Goal: Information Seeking & Learning: Learn about a topic

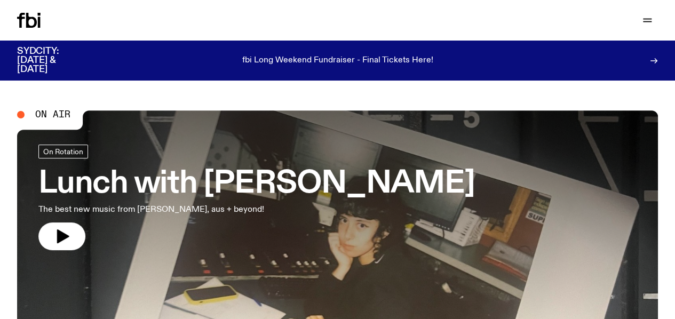
click at [0, 0] on link "Schedule" at bounding box center [0, 0] width 0 height 0
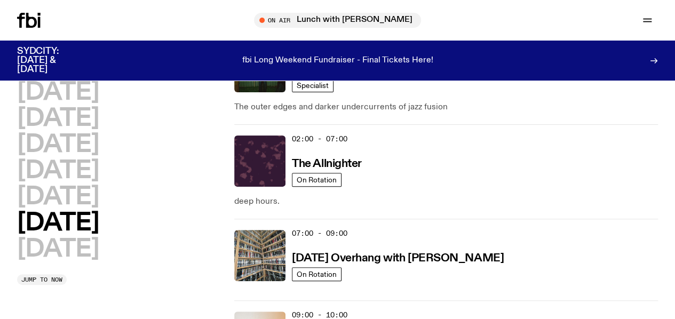
scroll to position [76, 0]
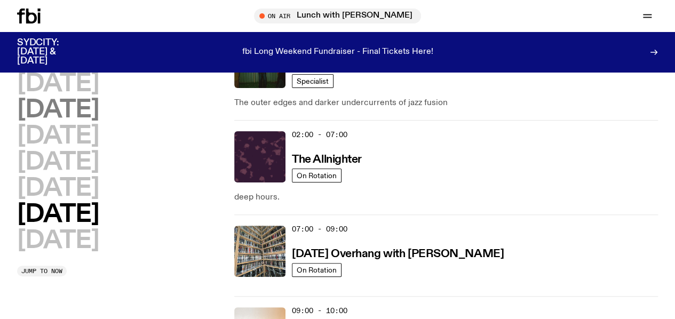
click at [76, 118] on h2 "[DATE]" at bounding box center [58, 110] width 82 height 24
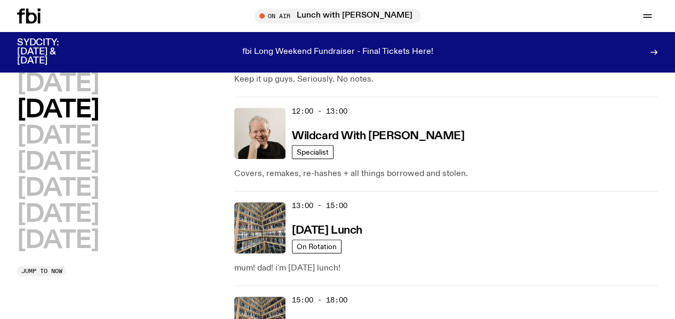
scroll to position [303, 0]
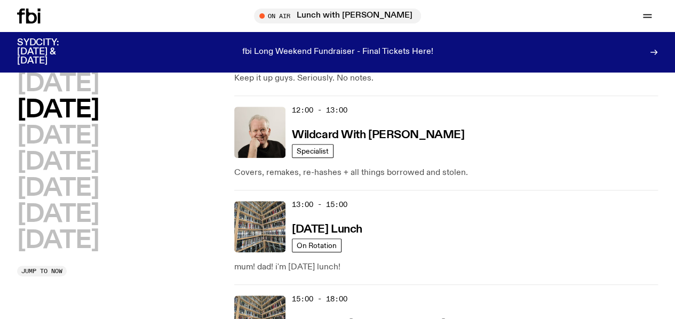
click at [371, 319] on h3 "Arvos with [PERSON_NAME]" at bounding box center [368, 324] width 153 height 11
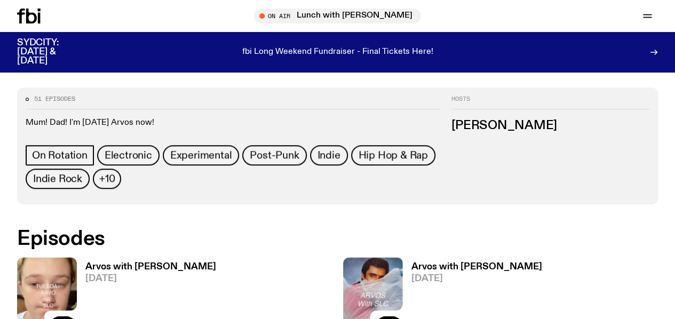
scroll to position [445, 0]
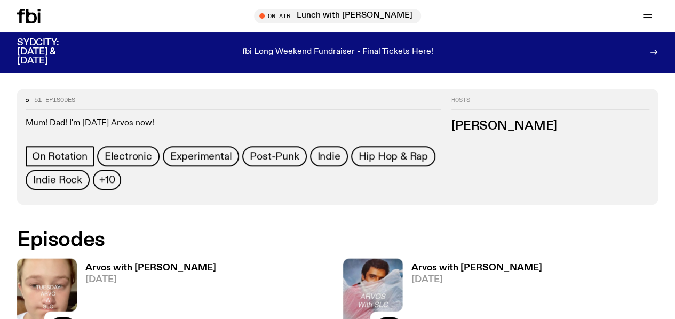
click at [120, 264] on h3 "Arvos with [PERSON_NAME]" at bounding box center [150, 268] width 131 height 9
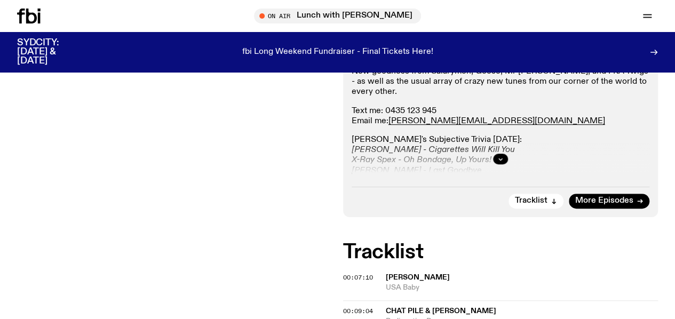
scroll to position [224, 0]
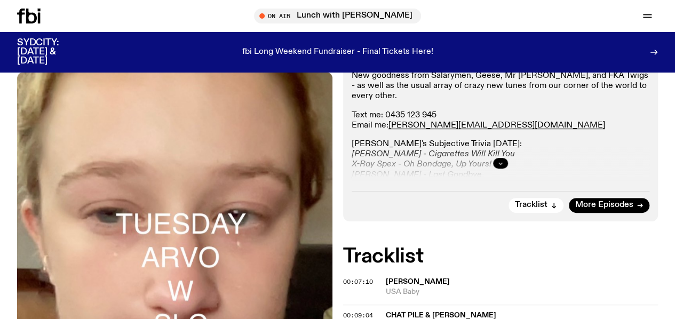
click at [500, 167] on icon "button" at bounding box center [500, 163] width 6 height 6
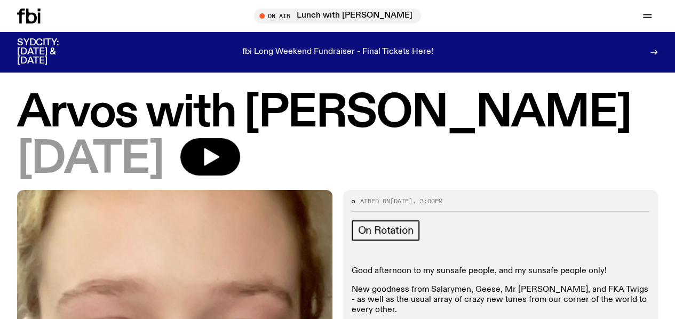
scroll to position [11, 0]
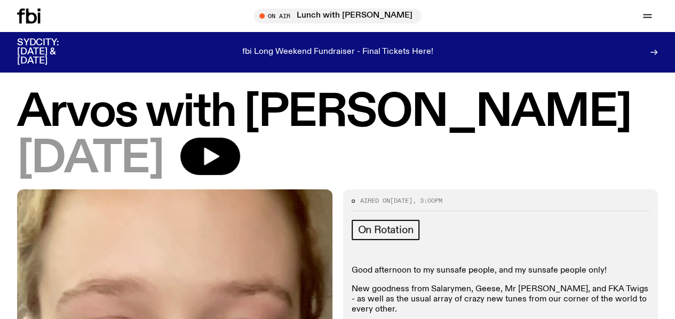
click at [442, 205] on span ", 3:00pm" at bounding box center [428, 200] width 30 height 9
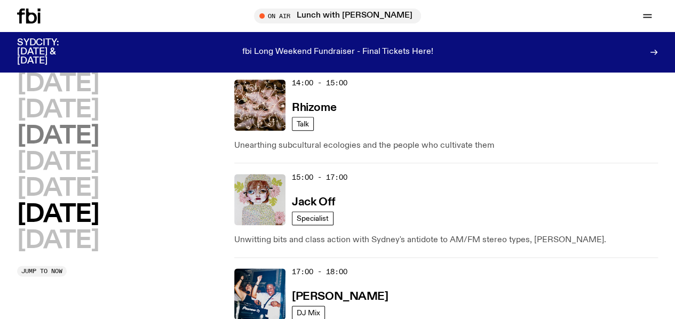
scroll to position [591, 0]
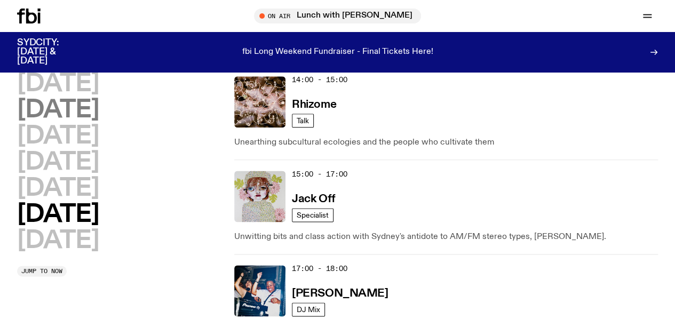
click at [89, 116] on h2 "[DATE]" at bounding box center [58, 110] width 82 height 24
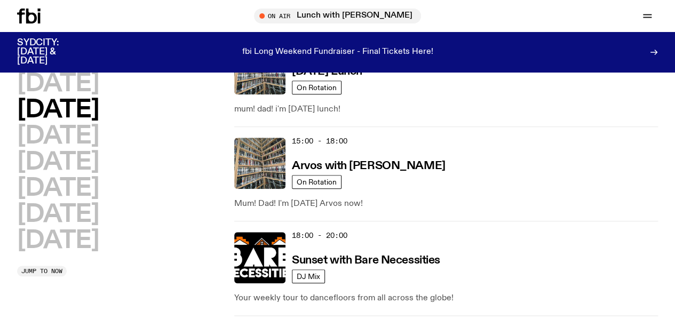
scroll to position [421, 0]
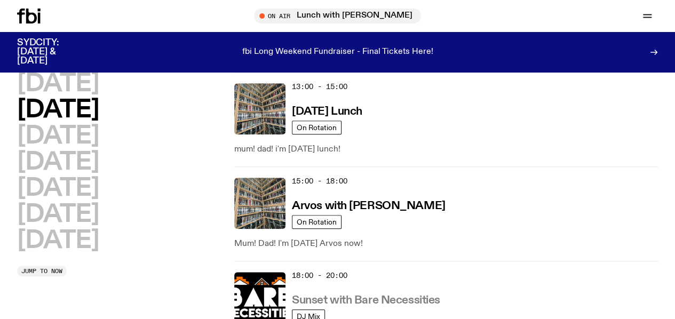
click at [341, 295] on h3 "Sunset with Bare Necessities" at bounding box center [366, 300] width 148 height 11
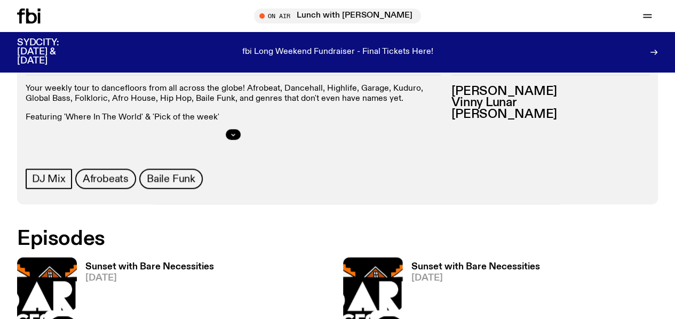
scroll to position [507, 0]
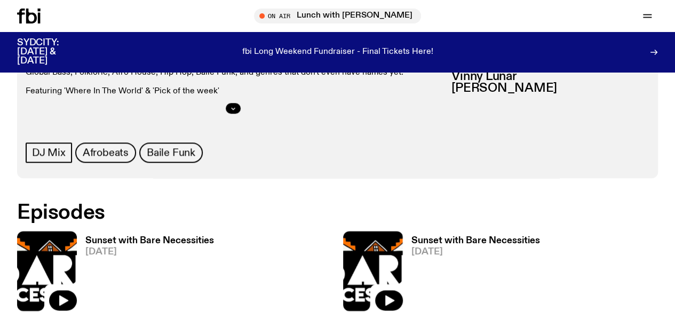
click at [177, 231] on div "Sunset with Bare Necessities [DATE]" at bounding box center [145, 271] width 137 height 80
click at [181, 236] on h3 "Sunset with Bare Necessities" at bounding box center [149, 240] width 129 height 9
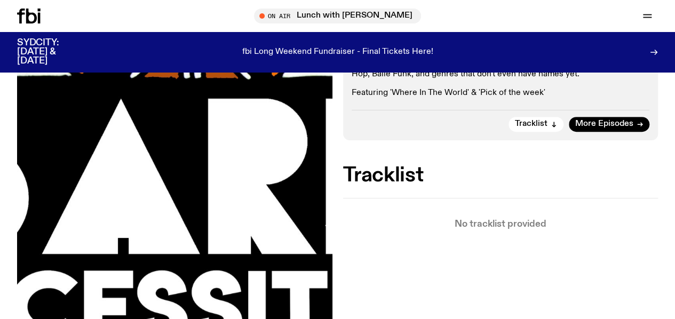
scroll to position [181, 0]
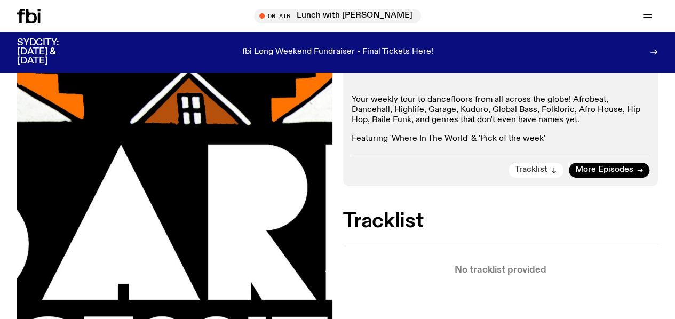
click at [548, 178] on button "Tracklist" at bounding box center [536, 170] width 55 height 15
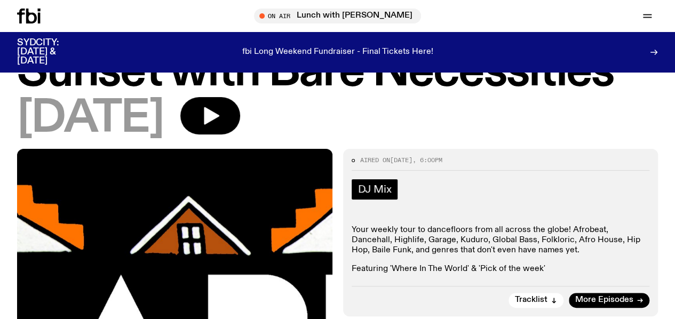
scroll to position [46, 0]
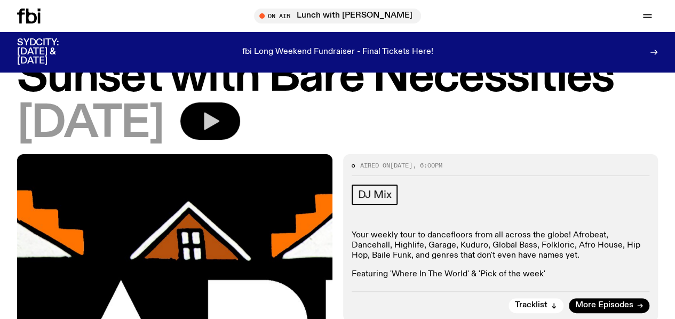
click at [219, 130] on icon "button" at bounding box center [211, 122] width 15 height 18
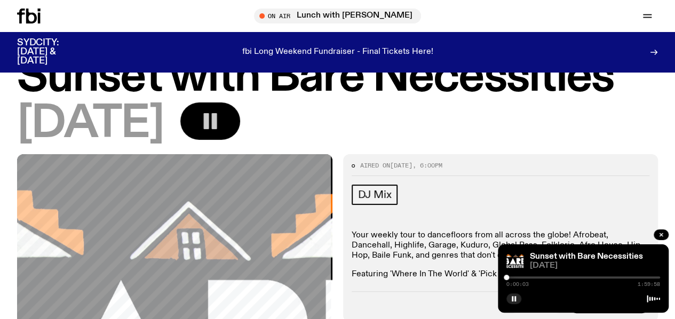
click at [511, 277] on div at bounding box center [584, 277] width 154 height 2
click at [513, 277] on div at bounding box center [513, 277] width 5 height 5
click at [518, 278] on div at bounding box center [584, 277] width 154 height 2
click at [521, 278] on div at bounding box center [584, 277] width 154 height 2
click at [529, 278] on div at bounding box center [584, 277] width 154 height 2
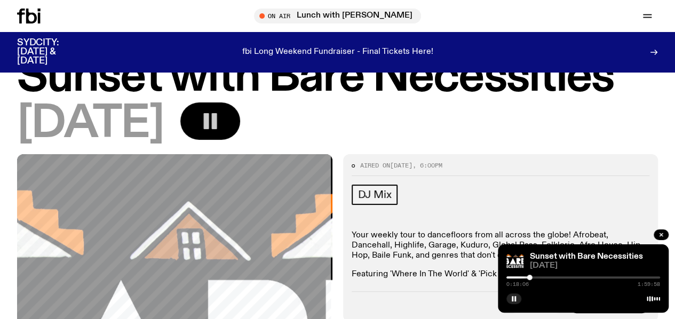
click at [532, 278] on div at bounding box center [584, 277] width 154 height 2
click at [534, 278] on div at bounding box center [534, 277] width 5 height 5
click at [536, 279] on div at bounding box center [535, 277] width 5 height 5
click at [523, 278] on div at bounding box center [459, 277] width 154 height 2
click at [525, 277] on div at bounding box center [522, 277] width 5 height 5
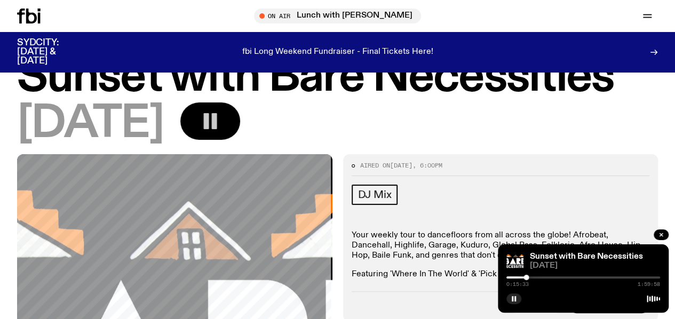
click at [526, 277] on div at bounding box center [526, 277] width 5 height 5
click at [530, 277] on div at bounding box center [584, 277] width 154 height 2
click at [527, 277] on div at bounding box center [527, 277] width 5 height 5
click at [529, 279] on div at bounding box center [528, 277] width 5 height 5
click at [532, 279] on div at bounding box center [531, 277] width 5 height 5
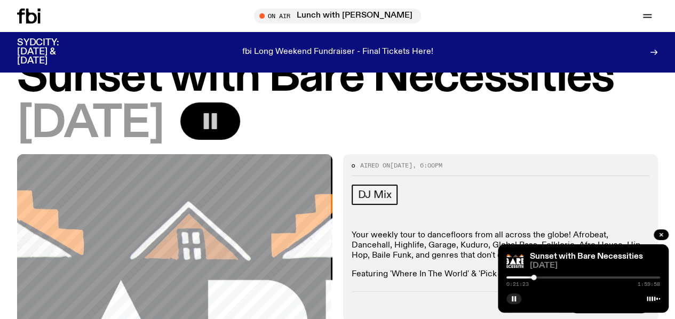
click at [534, 280] on div at bounding box center [533, 277] width 5 height 5
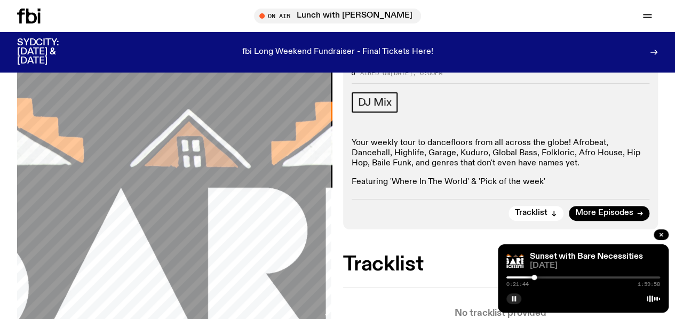
scroll to position [123, 0]
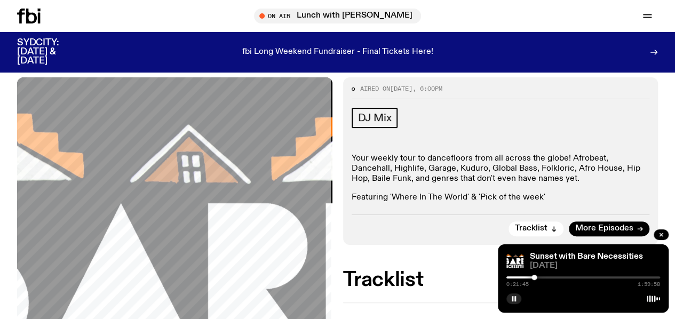
click at [240, 63] on button "button" at bounding box center [210, 44] width 60 height 37
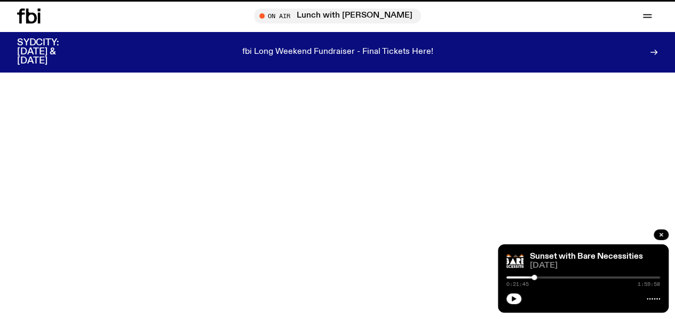
scroll to position [507, 0]
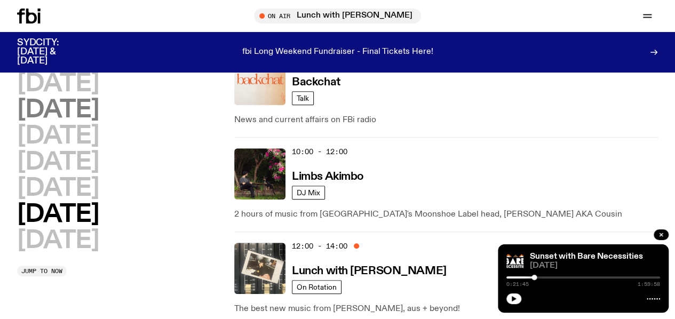
click at [99, 122] on h2 "[DATE]" at bounding box center [58, 110] width 82 height 24
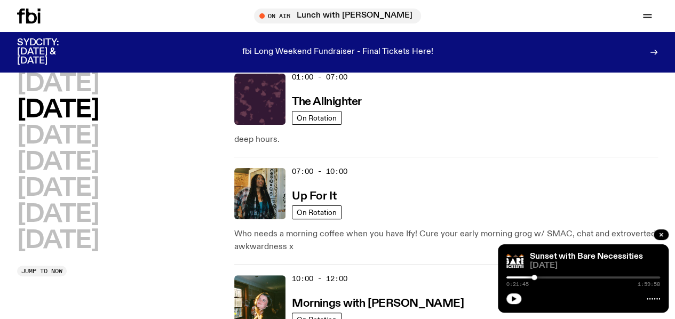
scroll to position [30, 0]
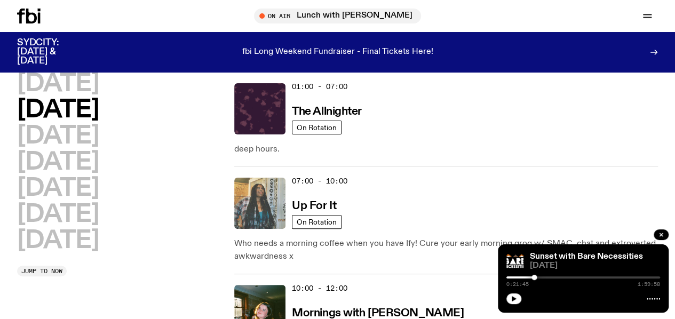
click at [250, 189] on img at bounding box center [259, 203] width 51 height 51
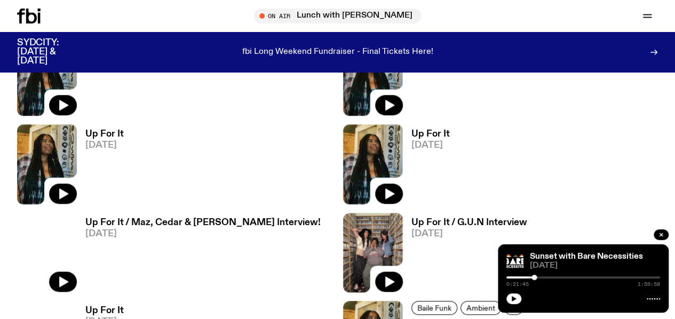
scroll to position [468, 0]
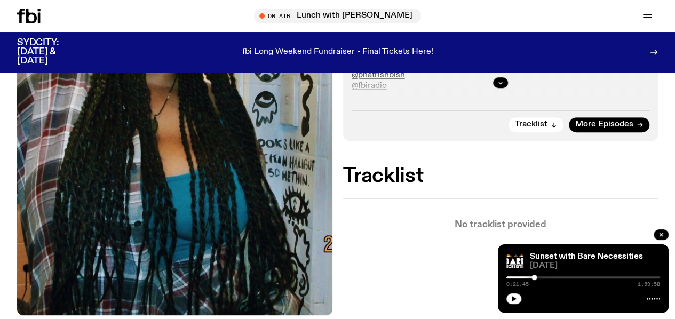
scroll to position [305, 0]
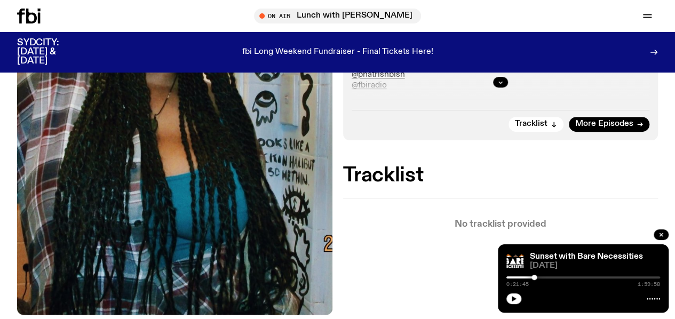
click at [493, 94] on div at bounding box center [501, 82] width 298 height 34
click at [504, 88] on button "button" at bounding box center [500, 82] width 15 height 11
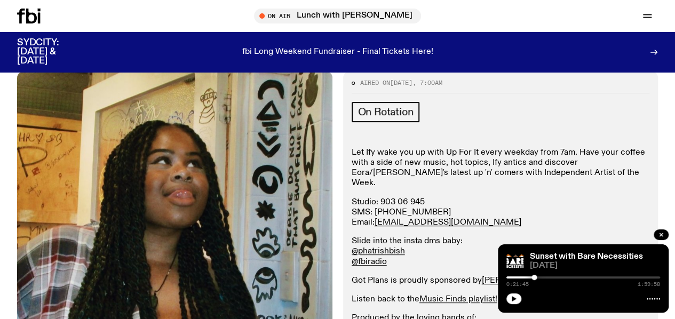
scroll to position [0, 0]
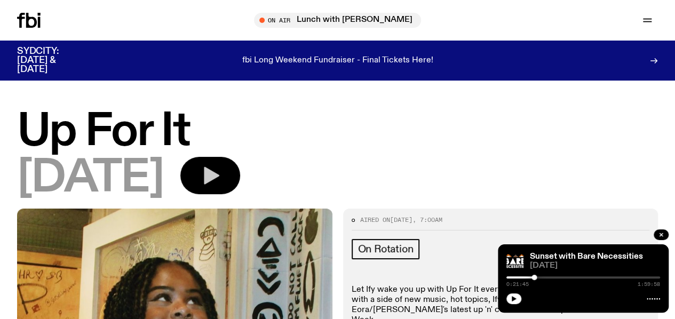
click at [240, 179] on button "button" at bounding box center [210, 175] width 60 height 37
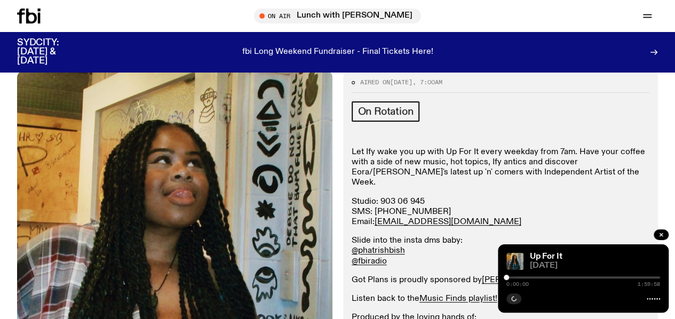
scroll to position [129, 0]
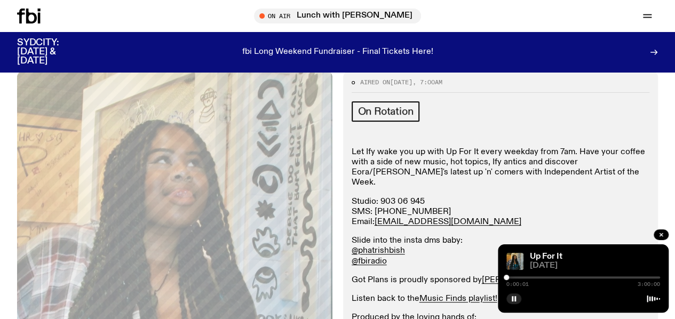
click at [554, 276] on div at bounding box center [584, 277] width 154 height 2
click at [559, 278] on div at bounding box center [584, 277] width 154 height 2
click at [571, 276] on div at bounding box center [584, 277] width 154 height 2
click at [574, 278] on div at bounding box center [584, 277] width 154 height 2
click at [572, 279] on div at bounding box center [572, 277] width 5 height 5
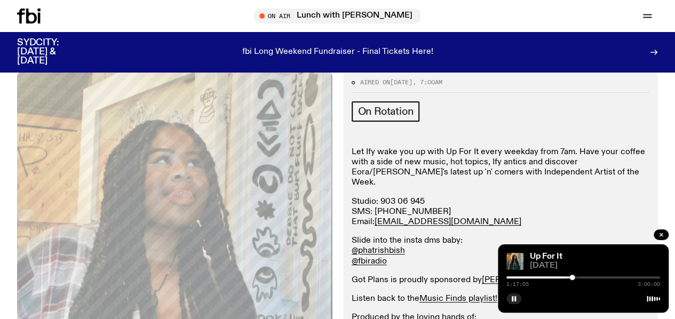
scroll to position [0, 0]
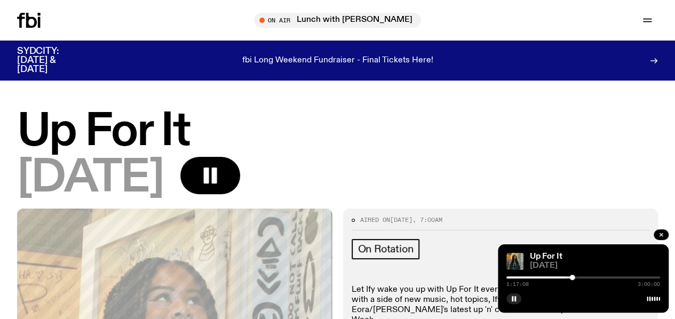
click at [576, 278] on div at bounding box center [584, 277] width 154 height 2
click at [581, 278] on div at bounding box center [584, 277] width 154 height 2
click at [576, 277] on div at bounding box center [576, 277] width 5 height 5
click at [574, 277] on div at bounding box center [574, 277] width 5 height 5
click at [573, 277] on div at bounding box center [572, 277] width 5 height 5
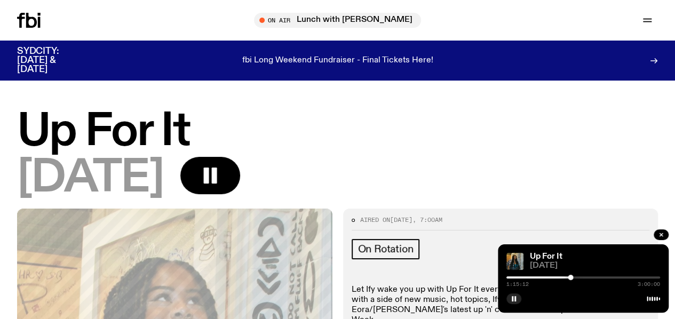
click at [571, 278] on div at bounding box center [570, 277] width 5 height 5
click at [567, 278] on div at bounding box center [567, 277] width 5 height 5
click at [563, 278] on div at bounding box center [564, 277] width 5 height 5
click at [558, 279] on div at bounding box center [558, 277] width 5 height 5
drag, startPoint x: 558, startPoint y: 279, endPoint x: 552, endPoint y: 279, distance: 5.9
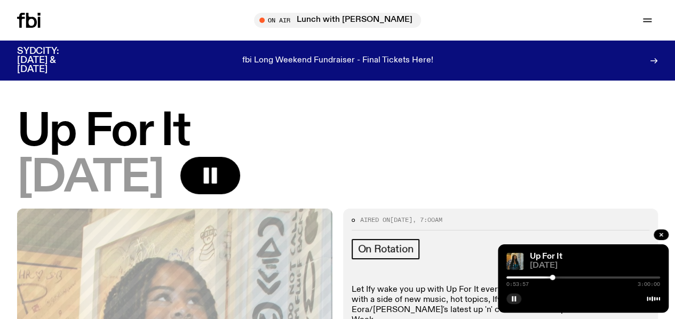
click at [552, 279] on div at bounding box center [552, 277] width 5 height 5
click at [550, 279] on div at bounding box center [550, 277] width 5 height 5
click at [549, 279] on div at bounding box center [548, 277] width 5 height 5
click at [547, 279] on div at bounding box center [546, 277] width 5 height 5
click at [546, 279] on div at bounding box center [545, 277] width 5 height 5
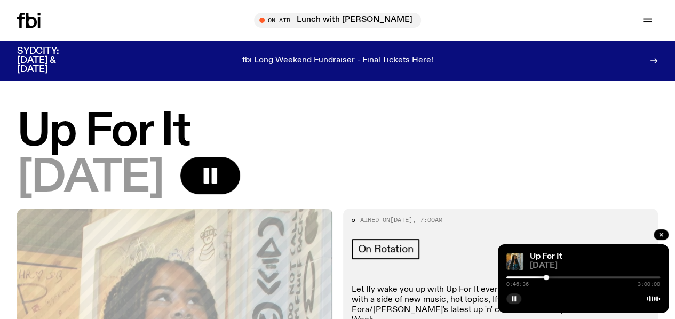
click at [358, 179] on div "[DATE]" at bounding box center [337, 178] width 641 height 43
click at [548, 277] on div at bounding box center [547, 277] width 5 height 5
click at [547, 278] on div at bounding box center [546, 277] width 5 height 5
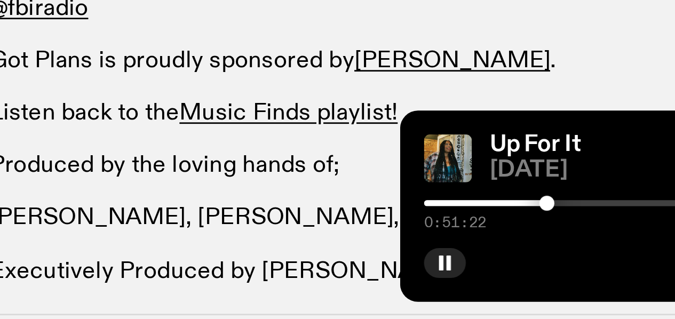
scroll to position [183, 0]
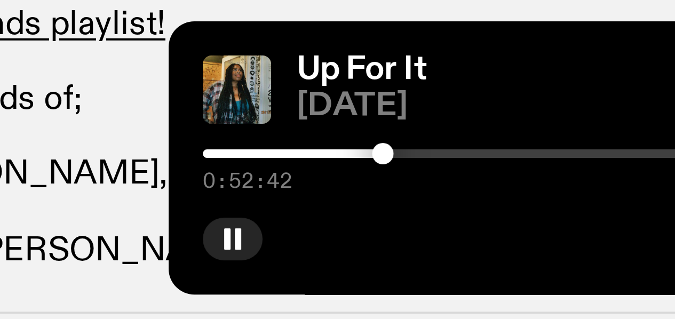
click at [551, 279] on div at bounding box center [551, 277] width 5 height 5
click at [551, 279] on div at bounding box center [550, 277] width 5 height 5
click at [551, 276] on div at bounding box center [550, 277] width 5 height 5
click at [551, 276] on div at bounding box center [551, 277] width 5 height 5
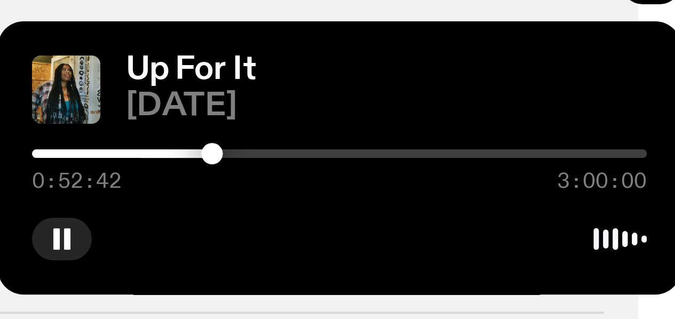
click at [551, 276] on div at bounding box center [551, 277] width 5 height 5
click at [552, 276] on div at bounding box center [551, 277] width 5 height 5
click at [554, 277] on div at bounding box center [553, 277] width 5 height 5
click at [555, 278] on div at bounding box center [554, 277] width 5 height 5
click at [556, 278] on div at bounding box center [554, 277] width 5 height 5
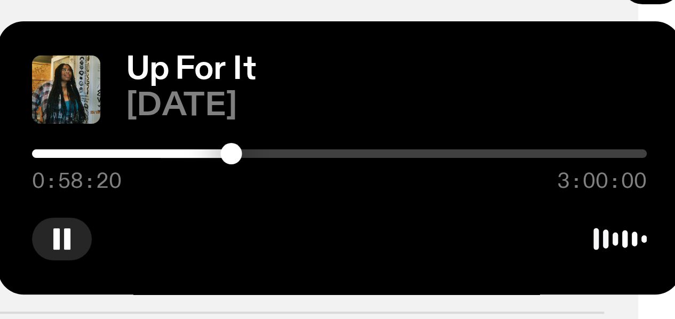
click at [557, 278] on div at bounding box center [556, 277] width 5 height 5
click at [558, 278] on div at bounding box center [557, 277] width 5 height 5
click at [560, 278] on div at bounding box center [559, 277] width 5 height 5
click at [562, 277] on div at bounding box center [559, 277] width 5 height 5
click at [564, 277] on div at bounding box center [562, 277] width 5 height 5
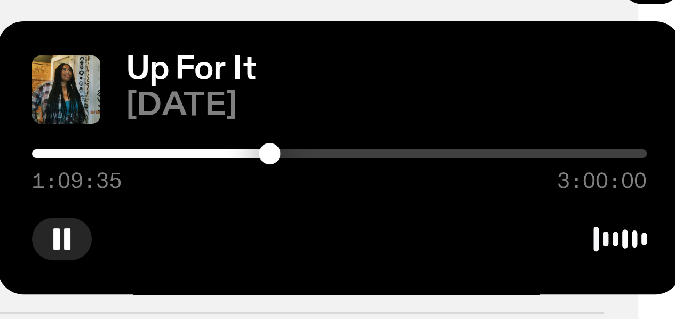
click at [566, 278] on div at bounding box center [565, 277] width 5 height 5
click at [568, 278] on div at bounding box center [565, 277] width 5 height 5
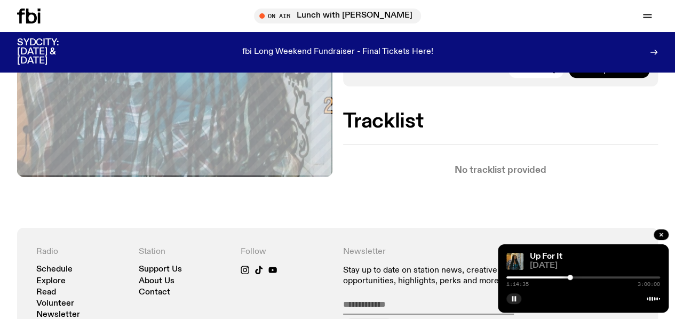
scroll to position [461, 0]
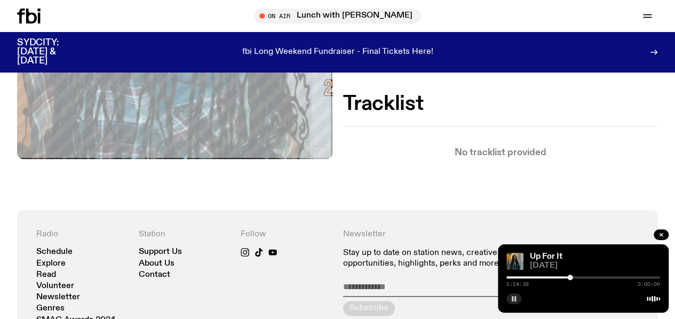
click at [509, 295] on button "button" at bounding box center [514, 299] width 15 height 11
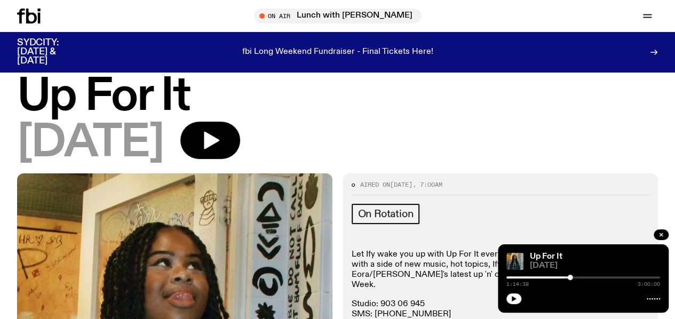
scroll to position [9, 0]
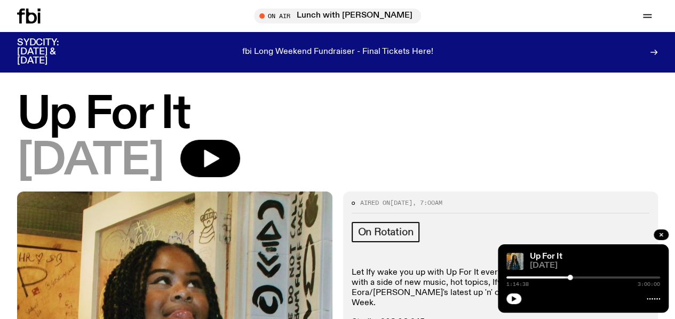
click at [349, 44] on div "fbi Long Weekend Fundraiser - Final Tickets Here!" at bounding box center [337, 51] width 487 height 27
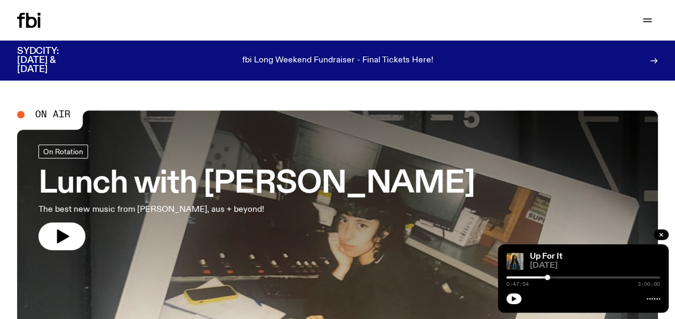
click at [0, 0] on link "Schedule" at bounding box center [0, 0] width 0 height 0
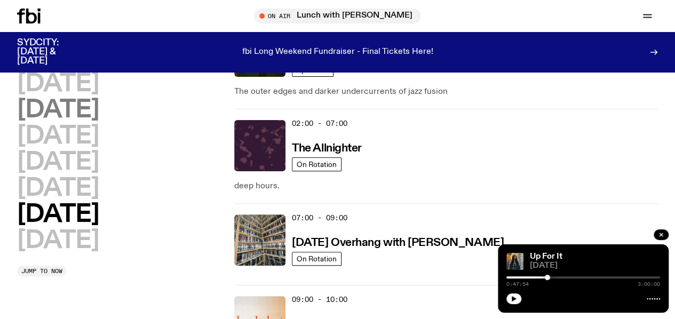
scroll to position [89, 0]
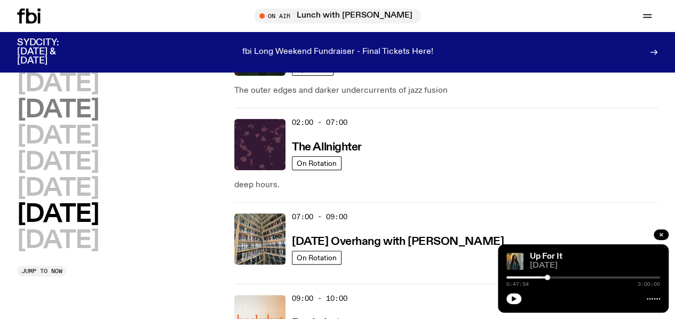
click at [99, 122] on h2 "[DATE]" at bounding box center [58, 110] width 82 height 24
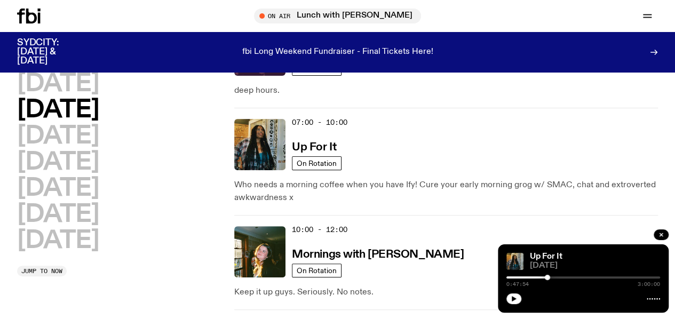
scroll to position [30, 0]
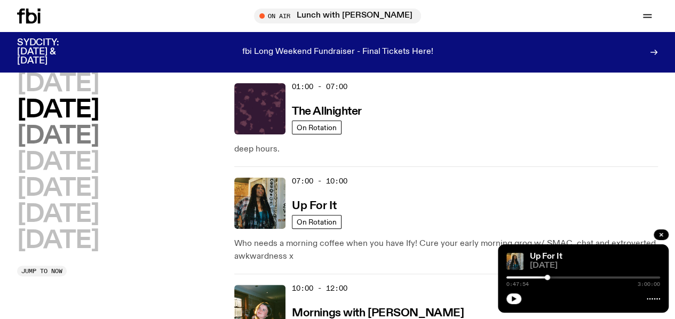
click at [89, 148] on h2 "[DATE]" at bounding box center [58, 136] width 82 height 24
